Goal: Information Seeking & Learning: Learn about a topic

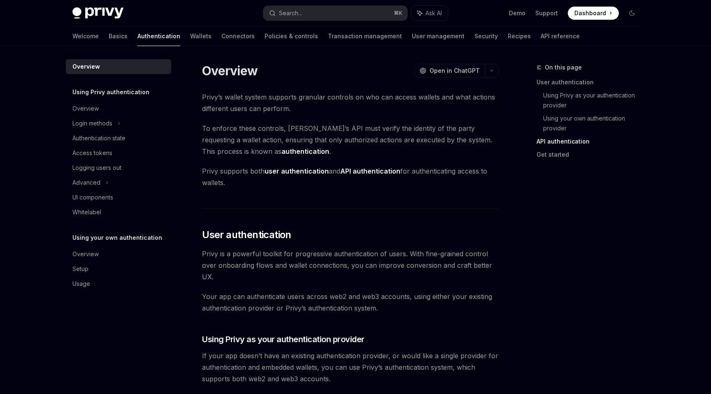
scroll to position [639, 0]
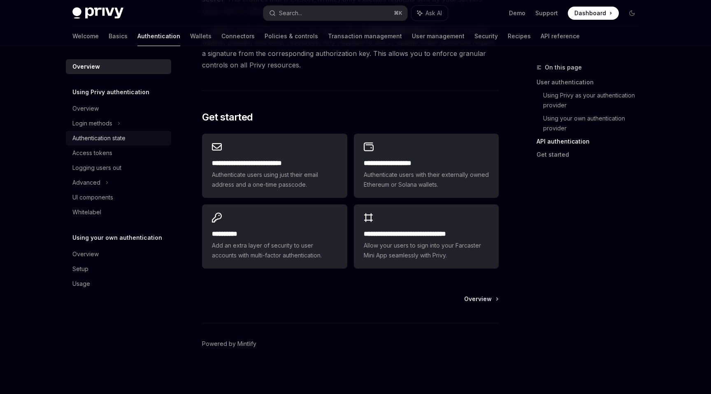
click at [122, 137] on div "Authentication state" at bounding box center [98, 138] width 53 height 10
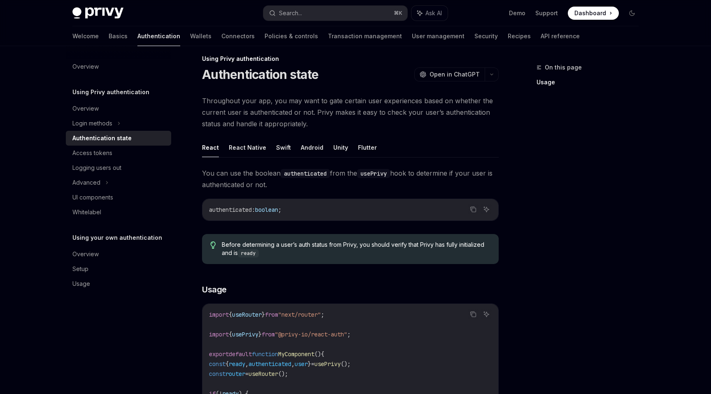
scroll to position [14, 0]
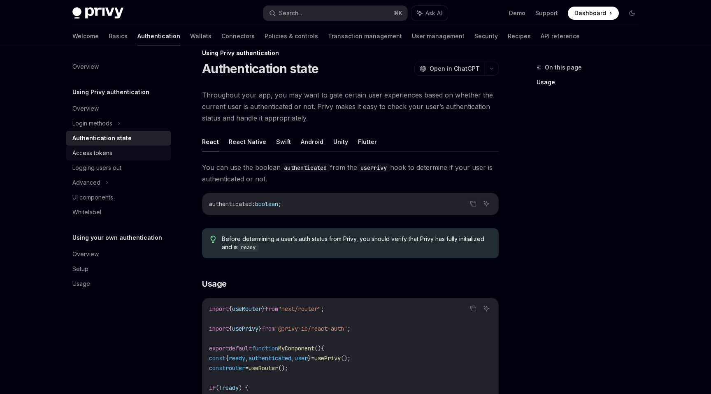
click at [128, 154] on div "Access tokens" at bounding box center [119, 153] width 94 height 10
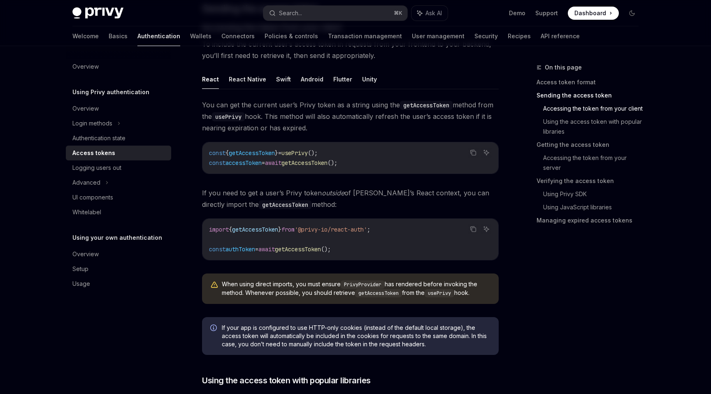
scroll to position [378, 0]
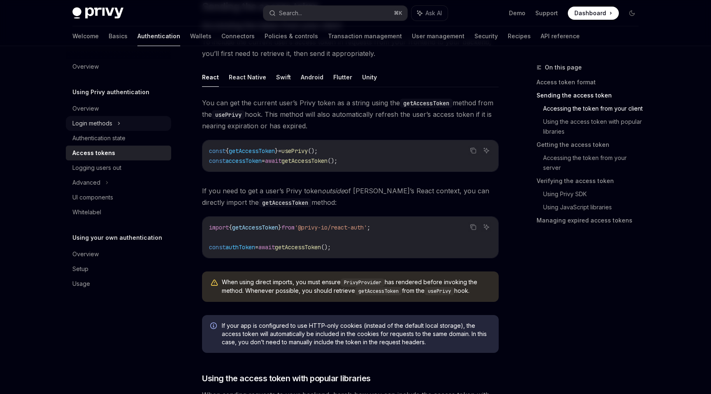
click at [128, 125] on div "Login methods" at bounding box center [118, 123] width 105 height 15
type textarea "*"
